Goal: Task Accomplishment & Management: Manage account settings

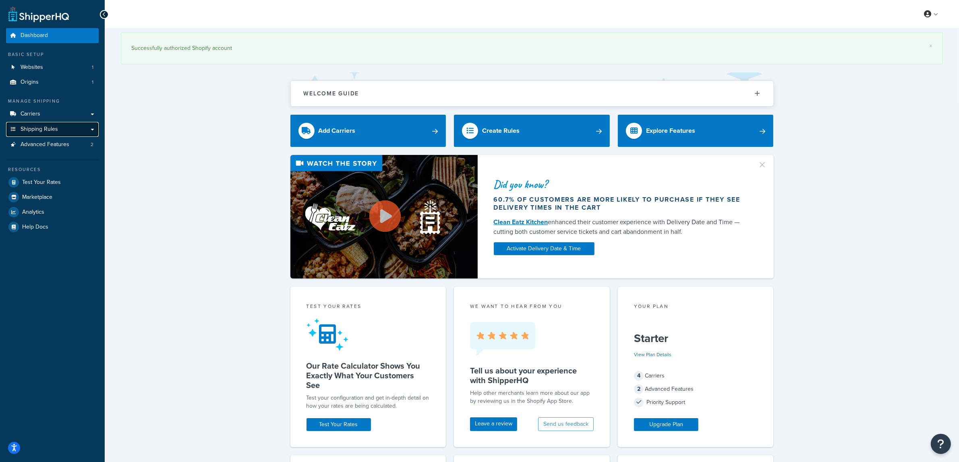
click at [37, 123] on link "Shipping Rules" at bounding box center [52, 129] width 93 height 15
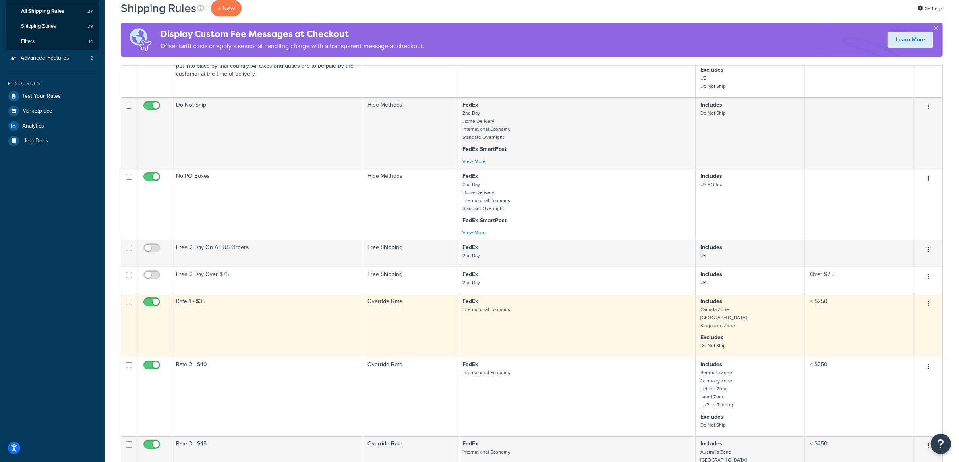
scroll to position [151, 0]
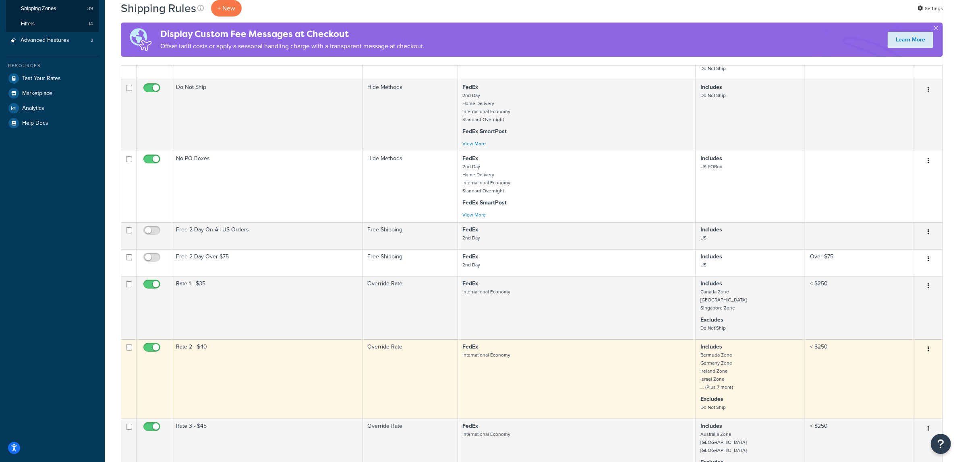
click at [725, 391] on small "Bermuda Zone Germany Zone Ireland Zone Israel Zone ... (Plus 7 more)" at bounding box center [716, 371] width 33 height 39
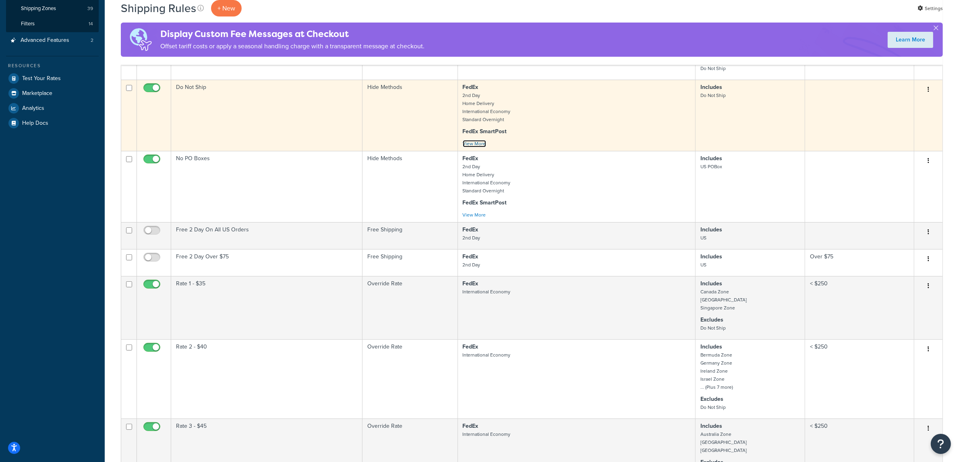
click at [476, 147] on link "View More" at bounding box center [474, 143] width 23 height 7
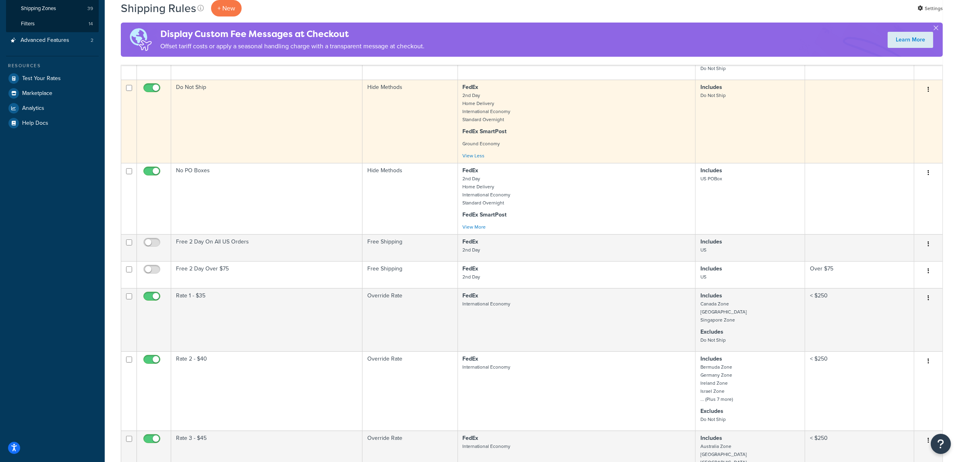
click at [193, 89] on td "Do Not Ship" at bounding box center [266, 121] width 191 height 83
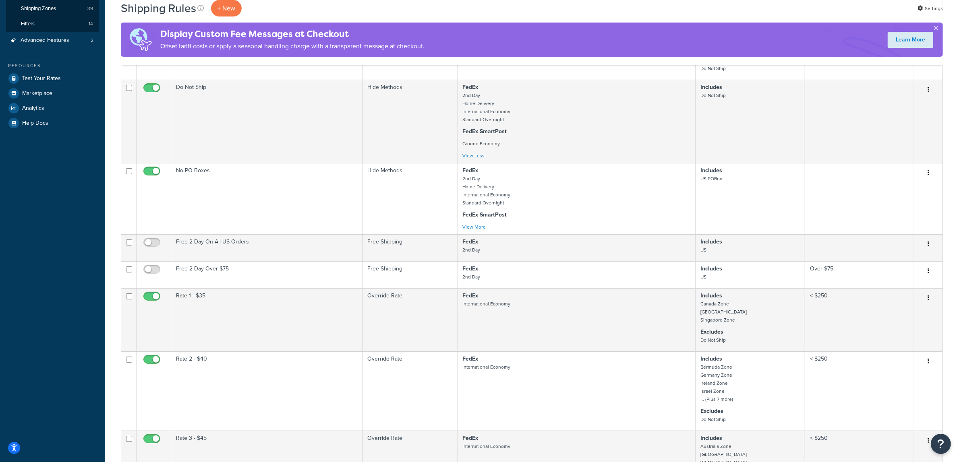
scroll to position [453, 0]
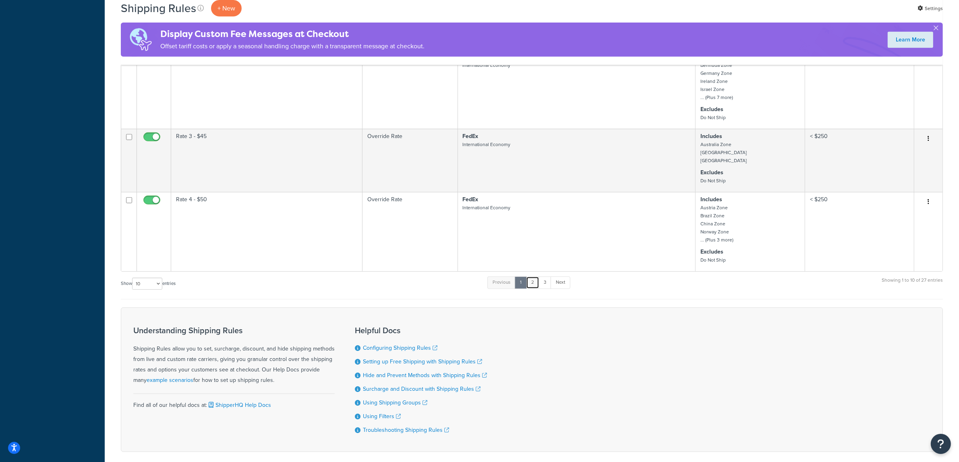
click at [536, 289] on link "2" at bounding box center [532, 283] width 13 height 12
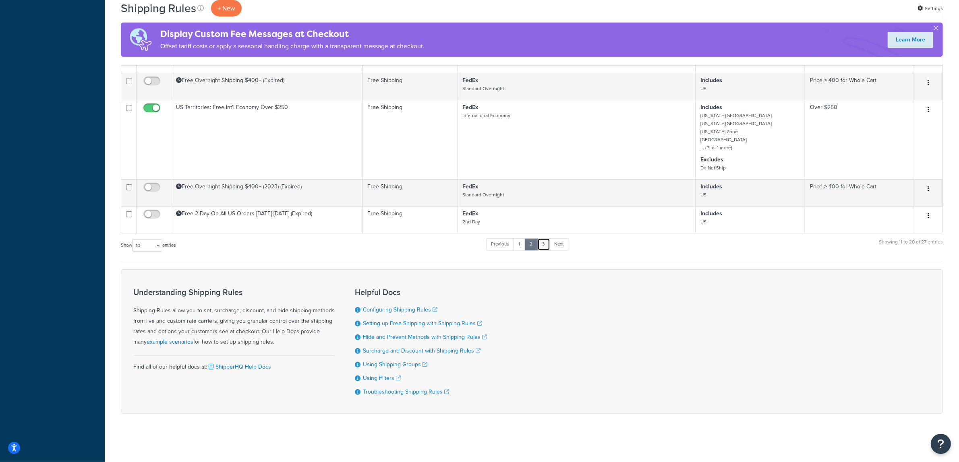
click at [540, 246] on link "3" at bounding box center [543, 244] width 13 height 12
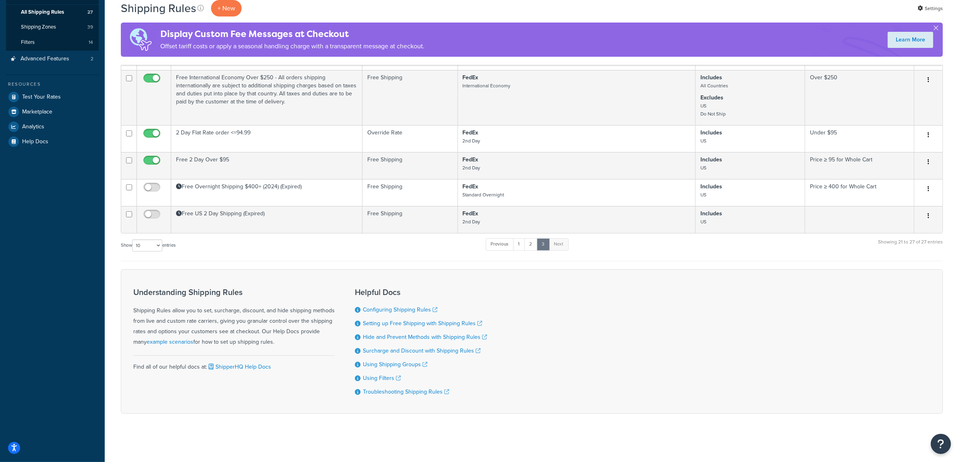
scroll to position [136, 0]
click at [524, 244] on link "1" at bounding box center [519, 244] width 12 height 12
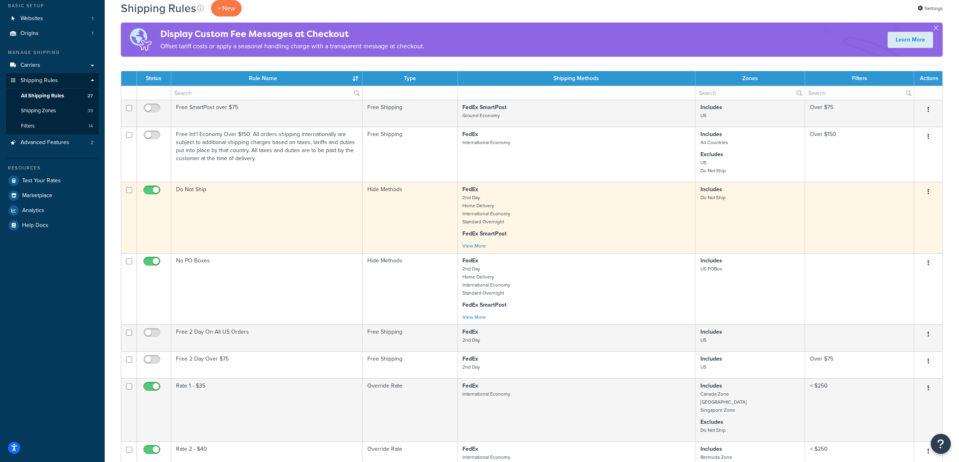
scroll to position [50, 0]
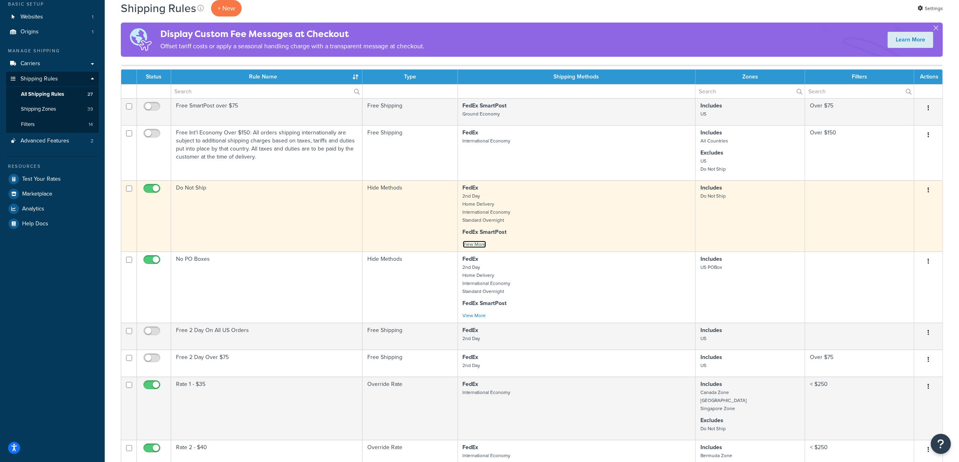
click at [476, 248] on link "View More" at bounding box center [474, 244] width 23 height 7
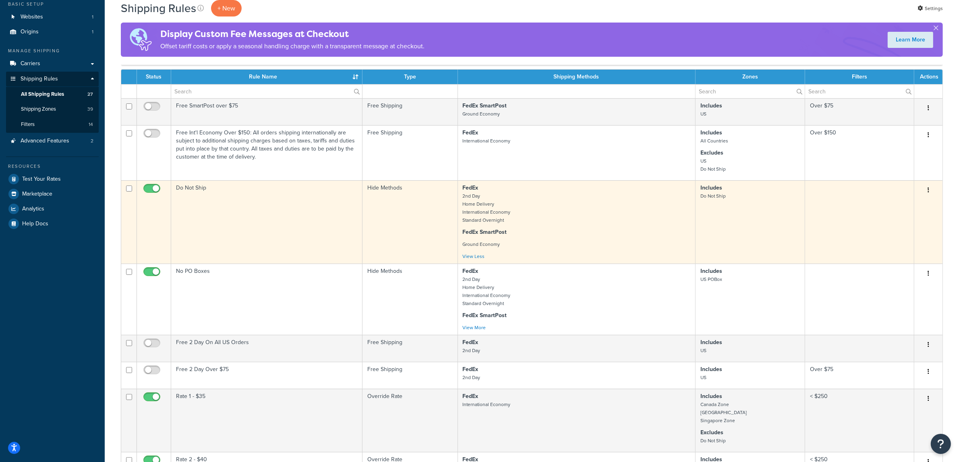
click at [715, 194] on p "Includes Do Not Ship" at bounding box center [749, 192] width 99 height 16
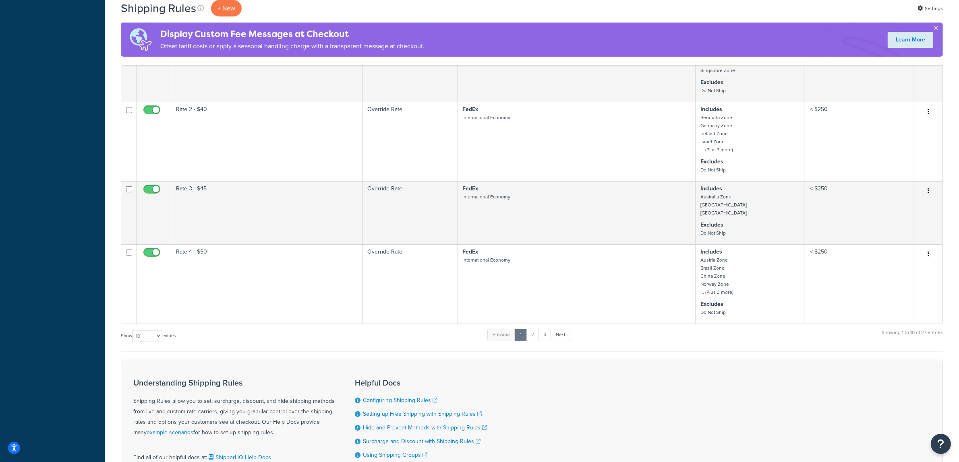
scroll to position [403, 0]
click at [533, 339] on link "2" at bounding box center [532, 333] width 13 height 12
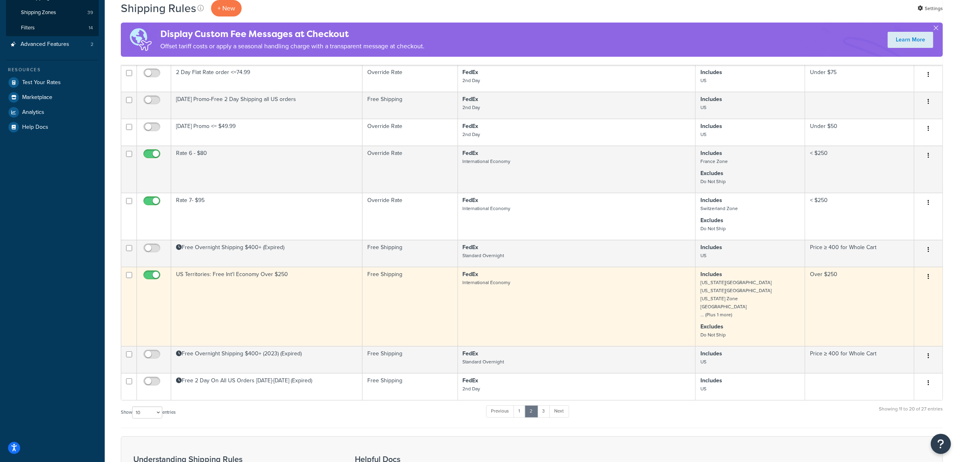
scroll to position [170, 0]
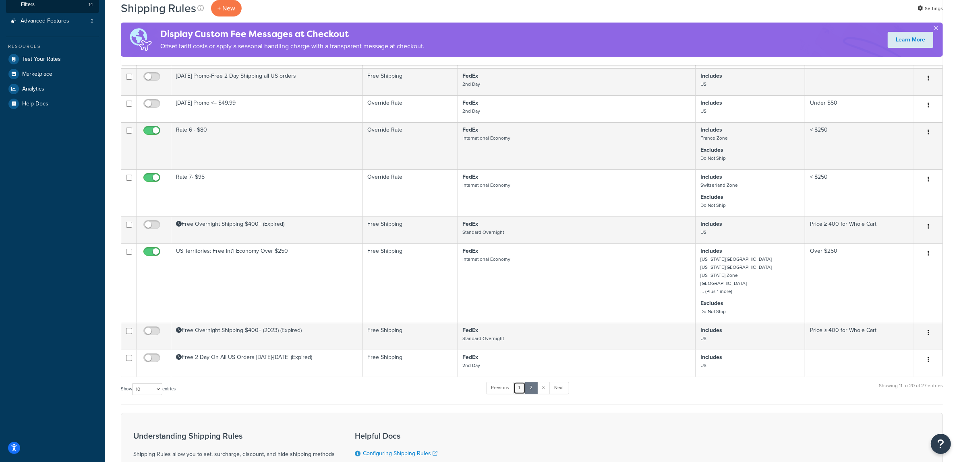
click at [517, 394] on link "1" at bounding box center [519, 388] width 12 height 12
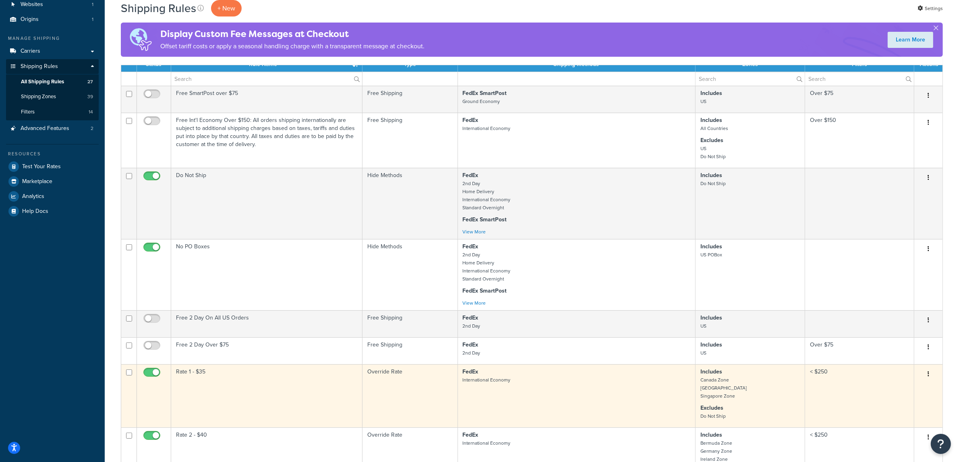
scroll to position [0, 0]
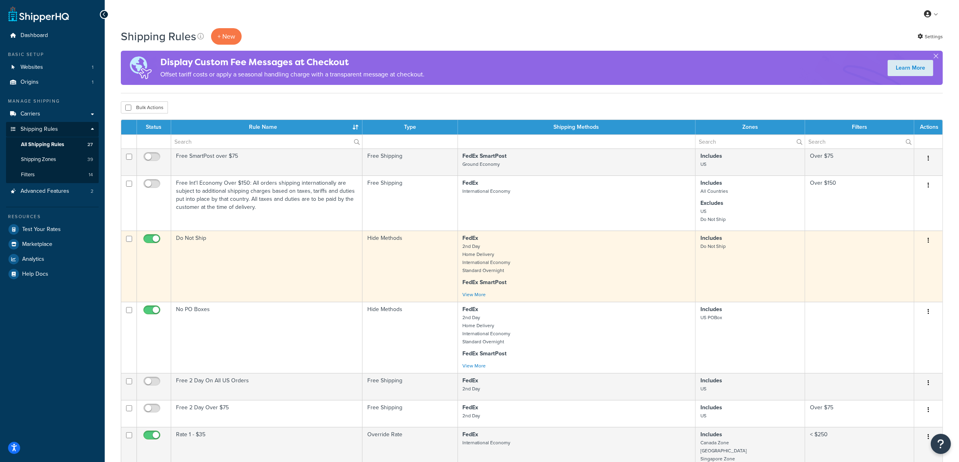
click at [196, 233] on td "Do Not Ship" at bounding box center [266, 266] width 191 height 71
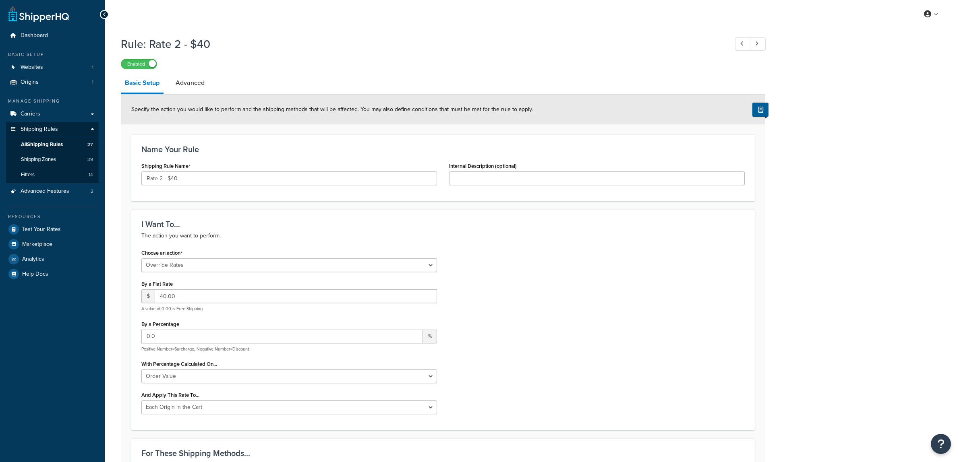
select select "OVERRIDE"
select select "LOCATION"
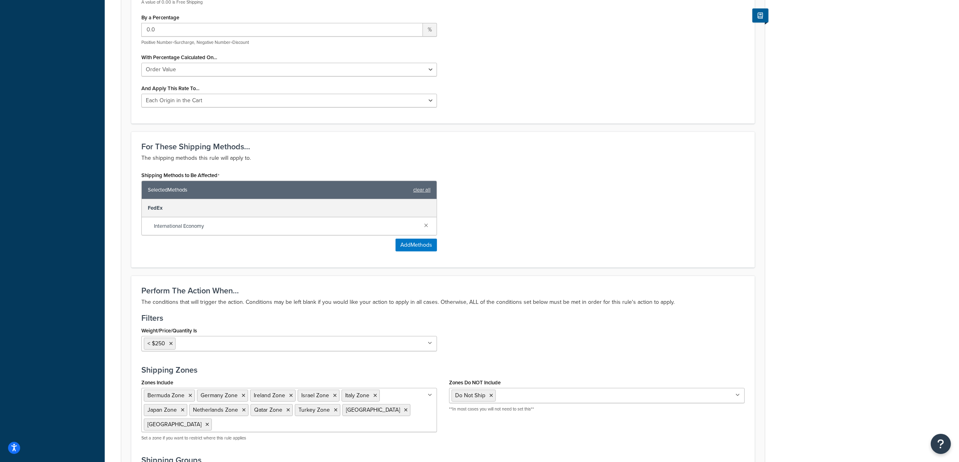
scroll to position [485, 0]
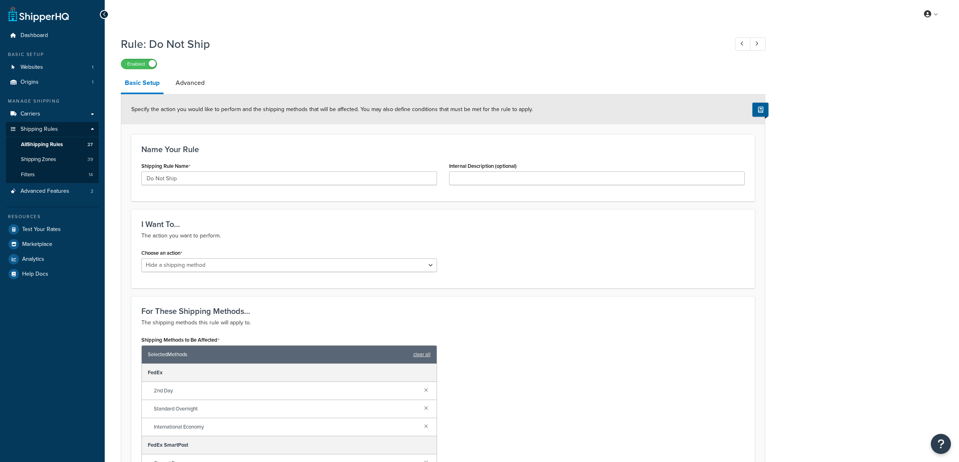
select select "HIDE"
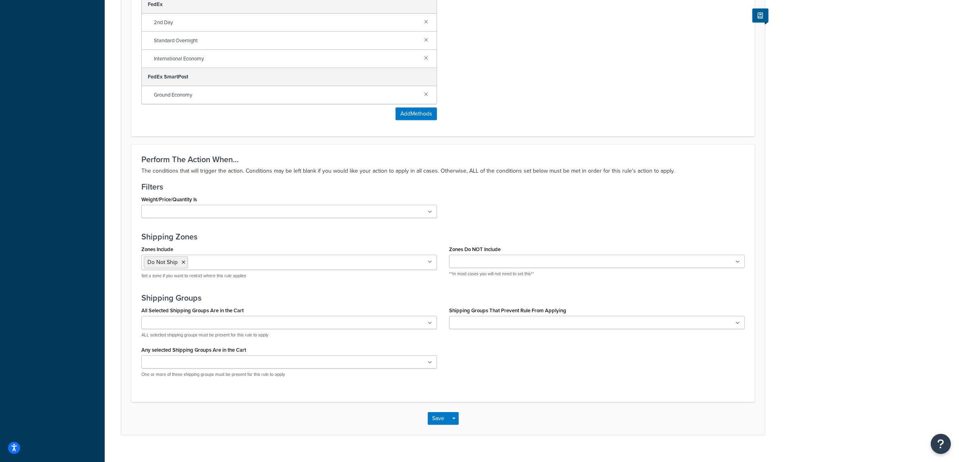
scroll to position [385, 0]
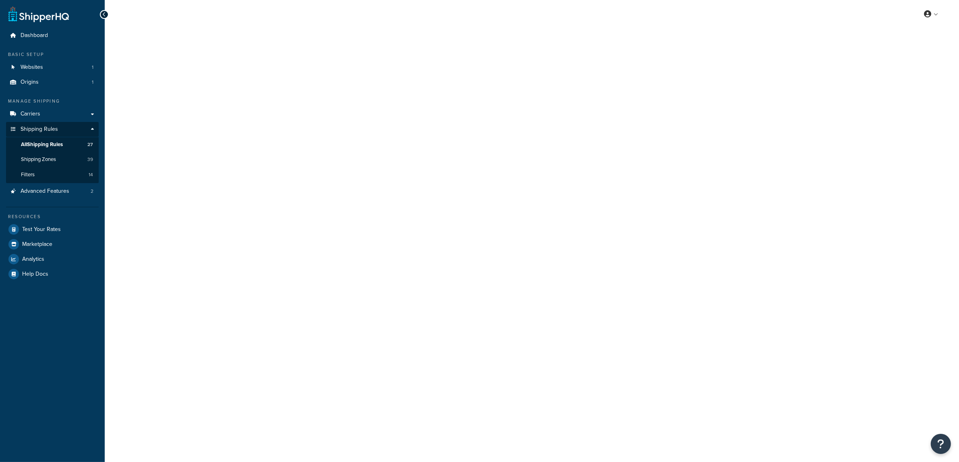
select select "HIDE"
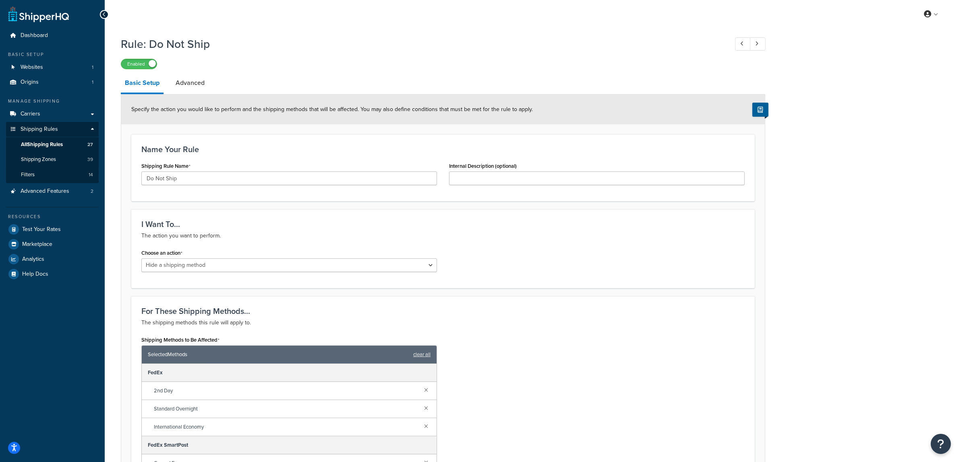
click at [287, 170] on div "Shipping Rule Name Do Not Ship" at bounding box center [289, 172] width 296 height 25
click at [289, 267] on select "Choose an action Override Rates Surcharge or discount rates Hide a shipping met…" at bounding box center [289, 265] width 296 height 14
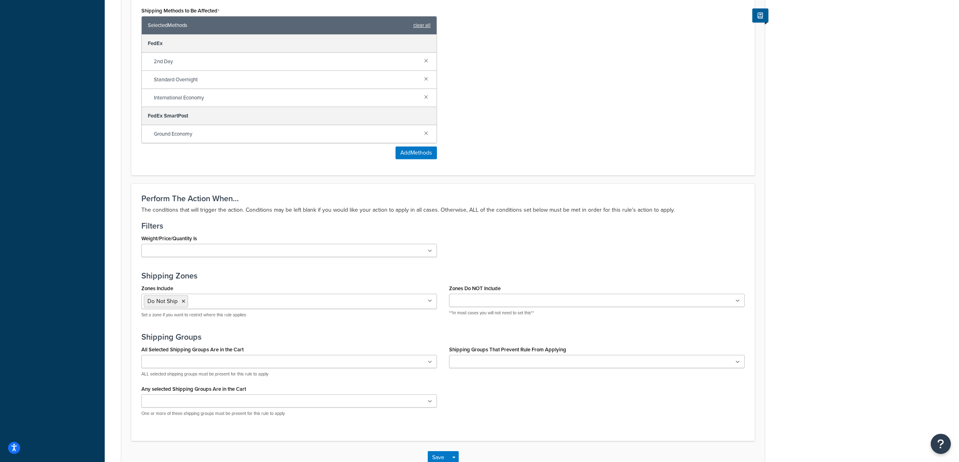
scroll to position [352, 0]
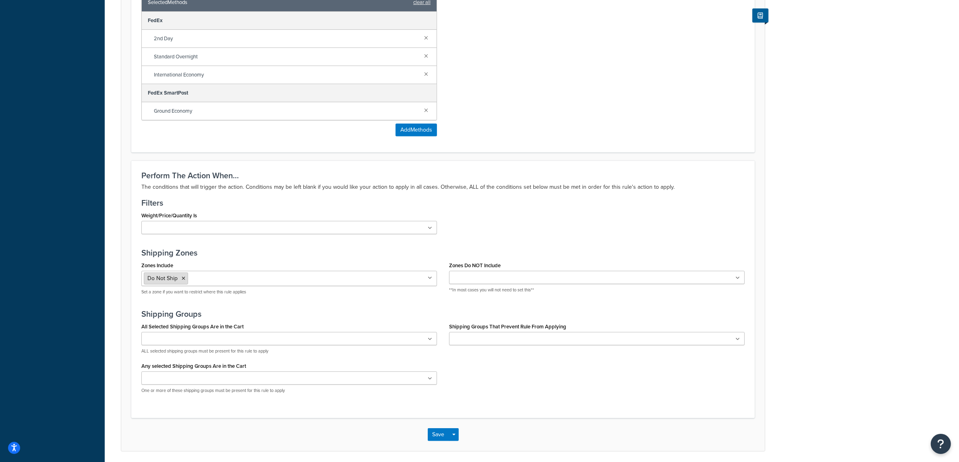
click at [164, 281] on span "Do Not Ship" at bounding box center [162, 278] width 30 height 8
drag, startPoint x: 164, startPoint y: 282, endPoint x: 159, endPoint y: 285, distance: 5.8
click at [159, 285] on li "Do Not Ship" at bounding box center [166, 279] width 44 height 12
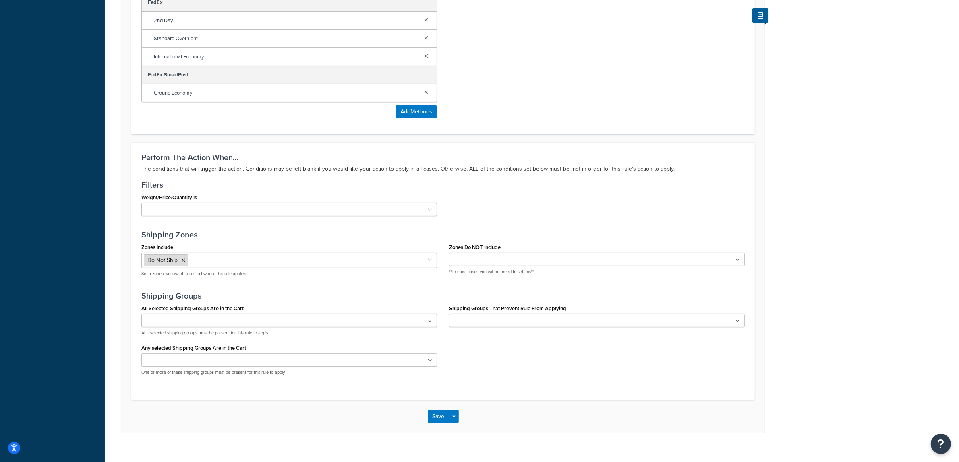
scroll to position [385, 0]
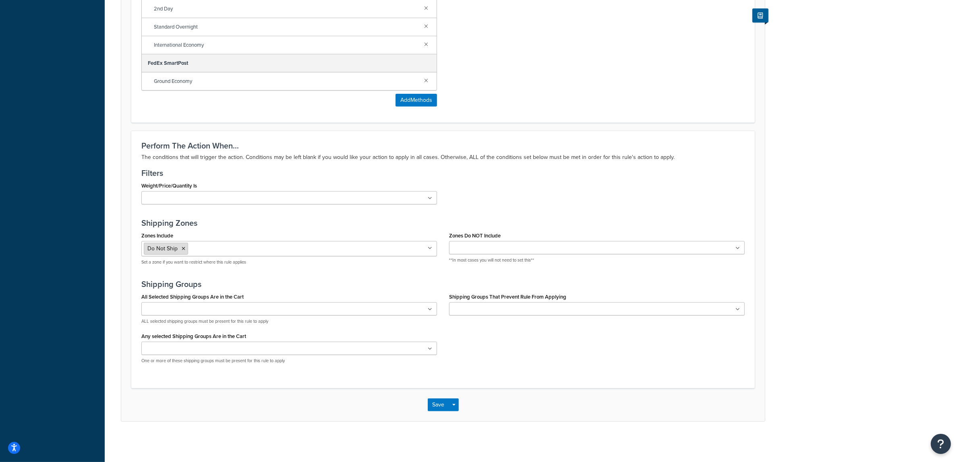
click at [148, 250] on span "Do Not Ship" at bounding box center [162, 248] width 30 height 8
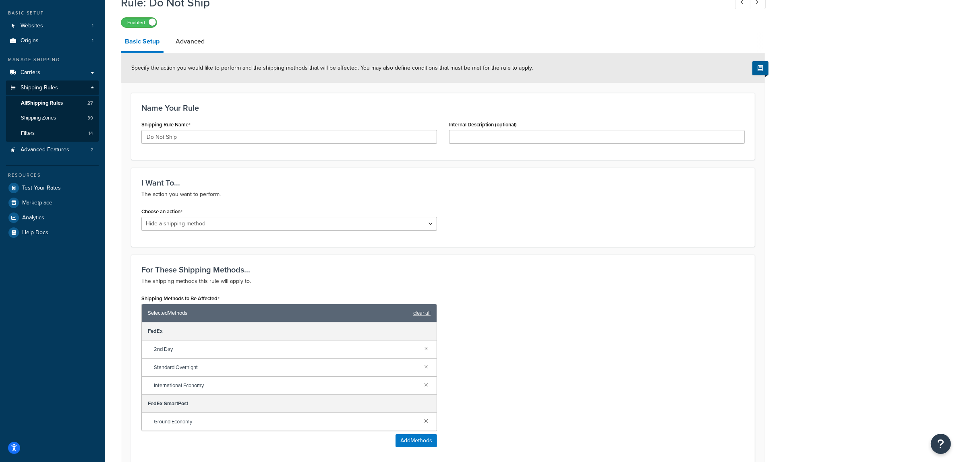
scroll to position [0, 0]
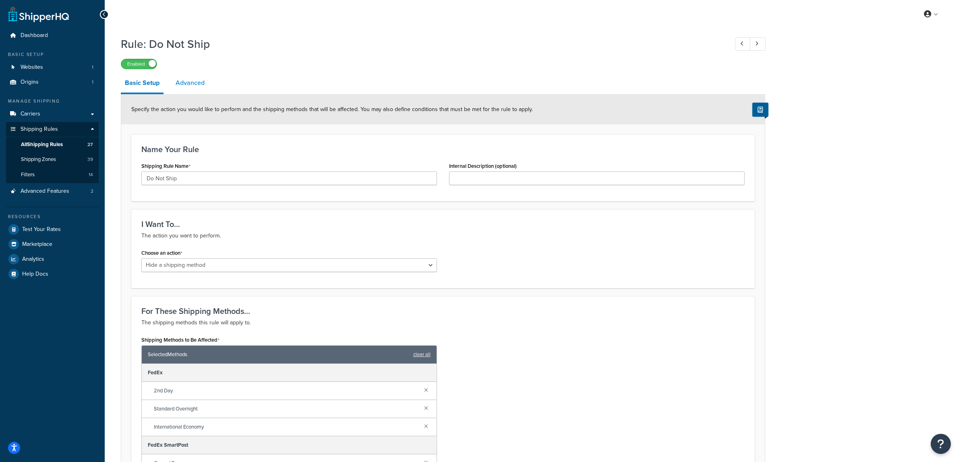
click at [198, 82] on link "Advanced" at bounding box center [190, 82] width 37 height 19
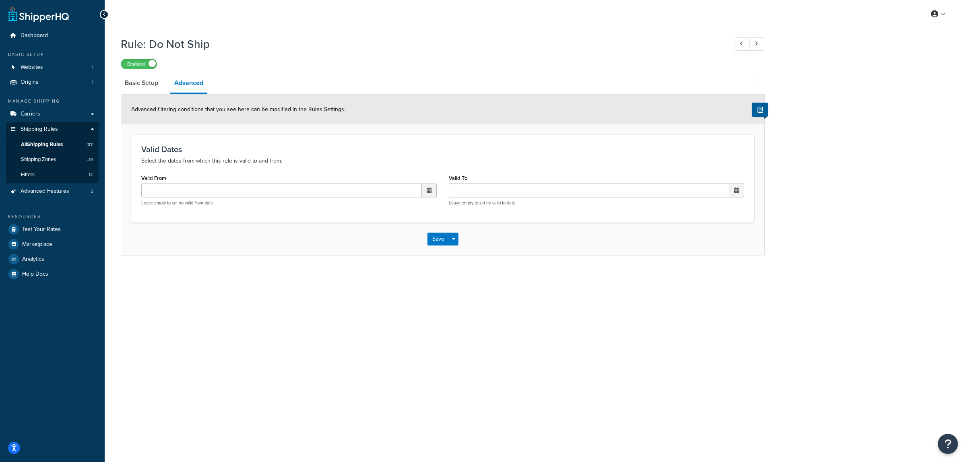
click at [117, 93] on div "Rule: Do Not Ship Enabled Basic Setup Advanced Advanced filtering conditions th…" at bounding box center [536, 154] width 862 height 244
click at [125, 89] on link "Basic Setup" at bounding box center [141, 82] width 41 height 19
select select "HIDE"
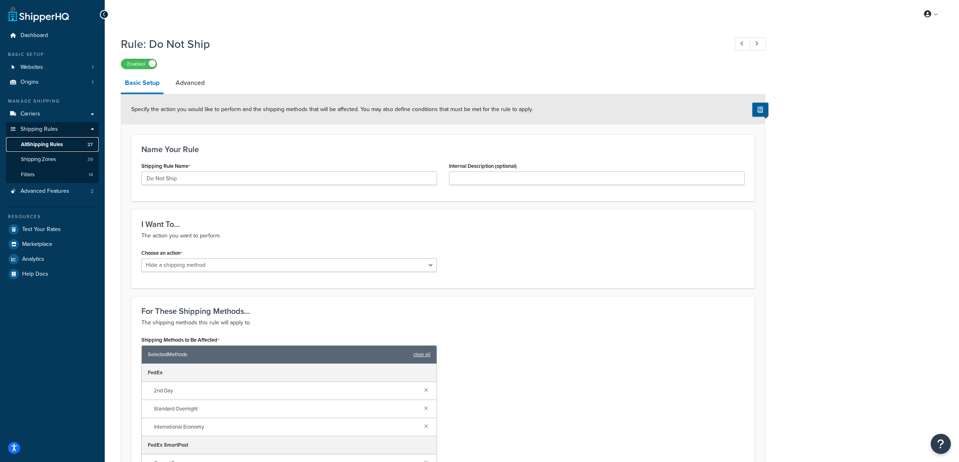
click at [44, 145] on span "All Shipping Rules" at bounding box center [42, 144] width 42 height 7
click at [48, 162] on span "Shipping Zones" at bounding box center [38, 159] width 35 height 7
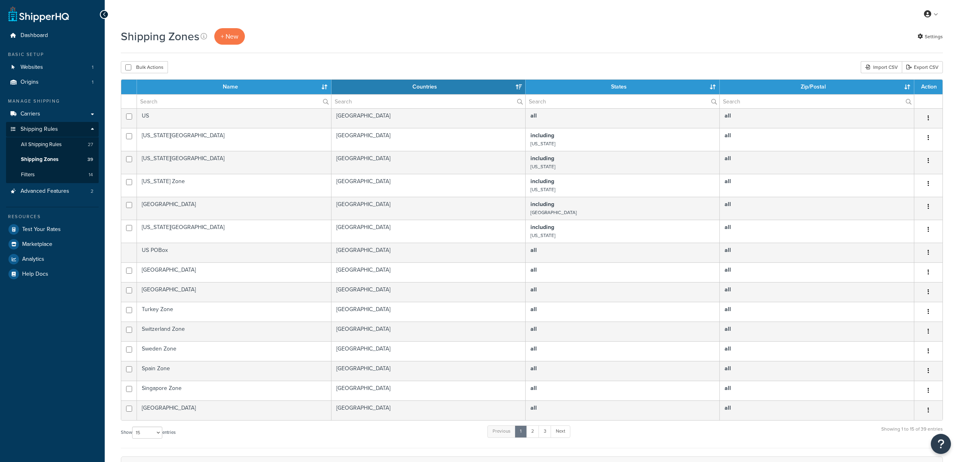
select select "15"
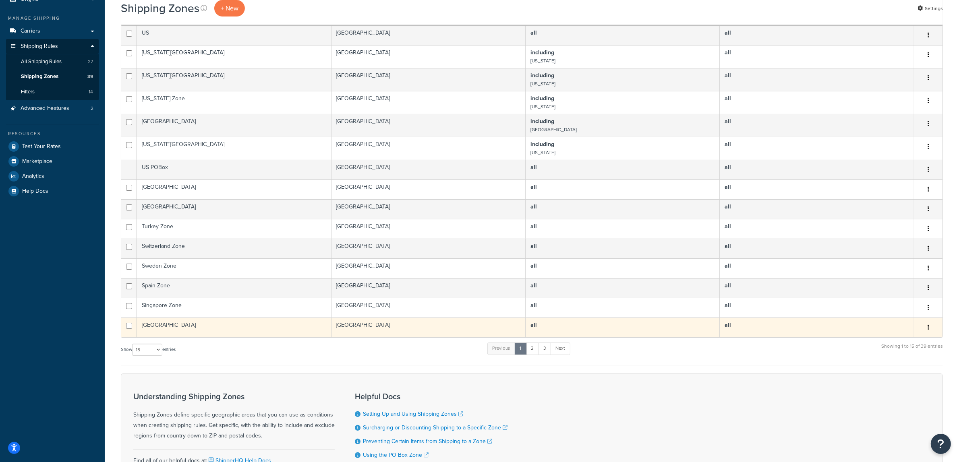
scroll to position [101, 0]
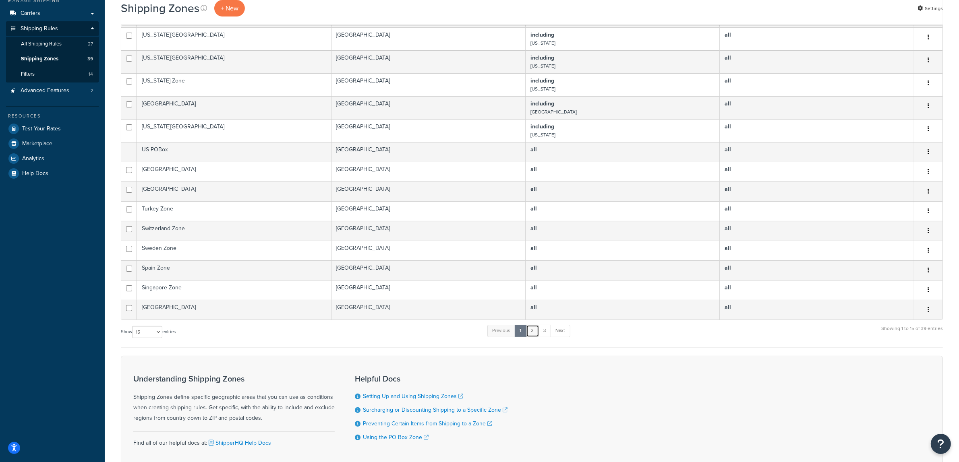
click at [530, 336] on link "2" at bounding box center [532, 331] width 13 height 12
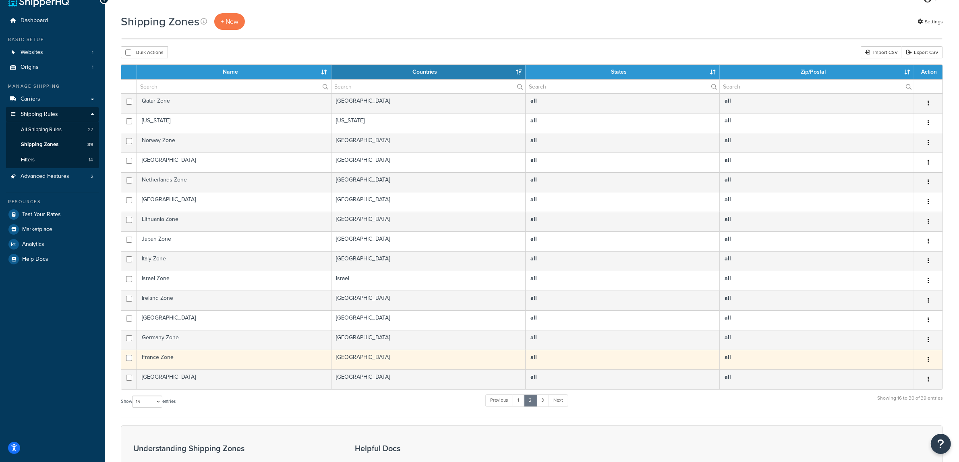
scroll to position [0, 0]
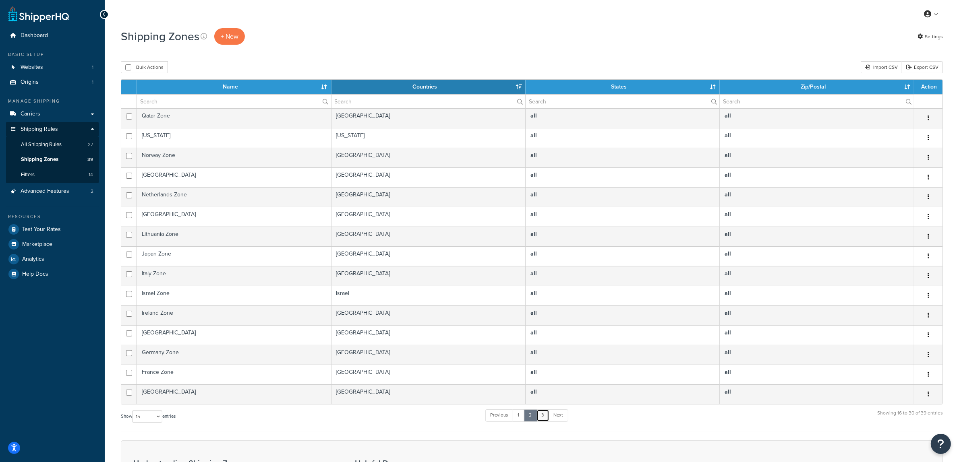
click at [542, 419] on link "3" at bounding box center [542, 415] width 13 height 12
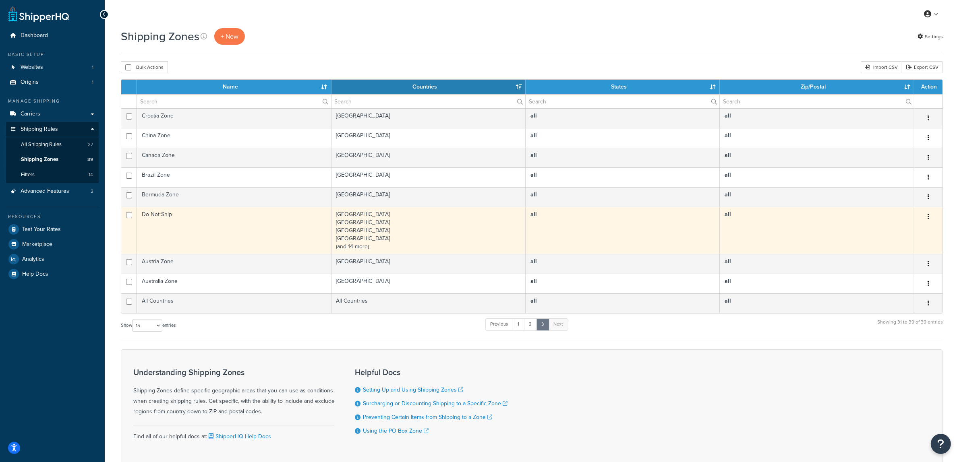
click at [363, 250] on td "[GEOGRAPHIC_DATA] [GEOGRAPHIC_DATA] [GEOGRAPHIC_DATA] [GEOGRAPHIC_DATA] (and 14…" at bounding box center [428, 230] width 194 height 47
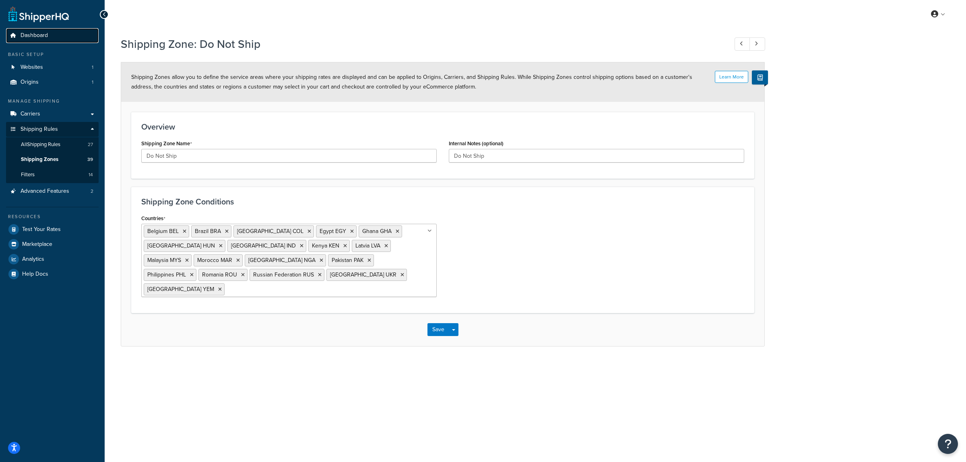
click at [29, 35] on span "Dashboard" at bounding box center [34, 35] width 27 height 7
